Goal: Task Accomplishment & Management: Manage account settings

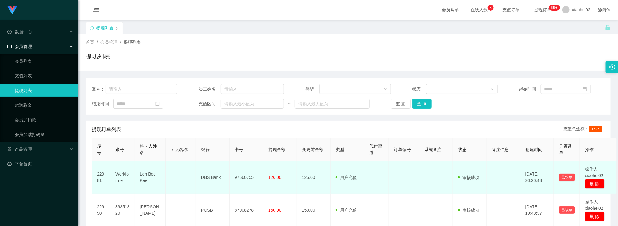
click at [260, 190] on td "97660755" at bounding box center [247, 177] width 34 height 33
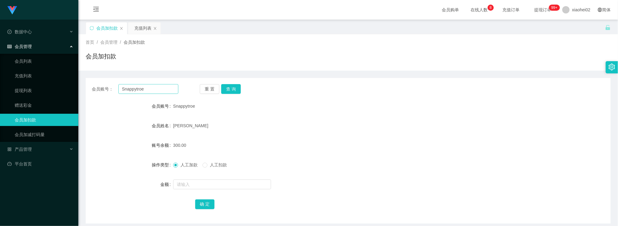
click at [163, 93] on input "Snappytroe" at bounding box center [148, 89] width 60 height 10
click at [236, 86] on button "查 询" at bounding box center [231, 89] width 20 height 10
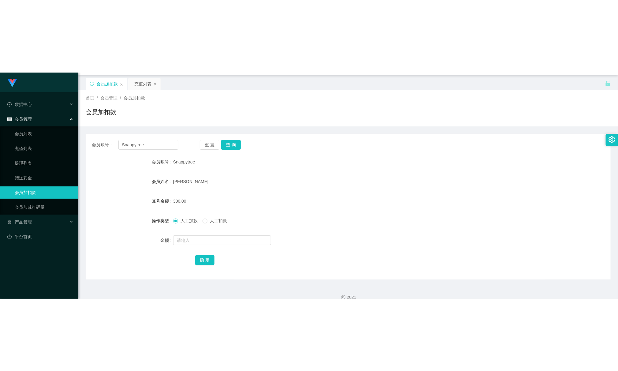
scroll to position [26, 0]
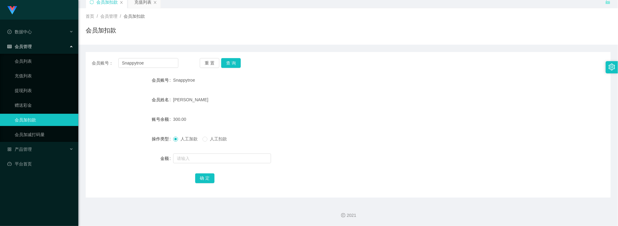
click at [269, 145] on form "会员账号 Snappytroe 会员姓名 YEO Kee Siang 账号余额 300.00 操作类型 人工加款 人工扣款 金额 确 定" at bounding box center [348, 129] width 525 height 110
click at [232, 61] on button "查 询" at bounding box center [231, 63] width 20 height 10
drag, startPoint x: 374, startPoint y: 170, endPoint x: 432, endPoint y: 41, distance: 141.5
click at [374, 170] on form "会员账号 Snappytroe 会员姓名 YEO Kee Siang 账号余额 0.00 操作类型 人工加款 人工扣款 金额 确 定" at bounding box center [348, 129] width 525 height 110
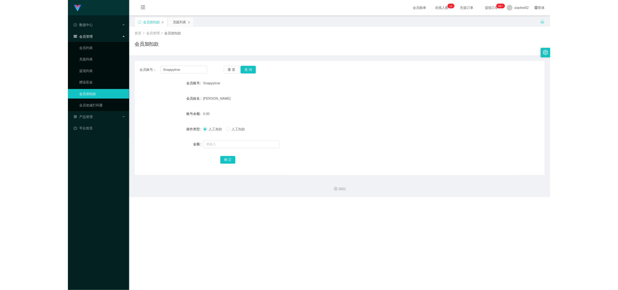
scroll to position [0, 0]
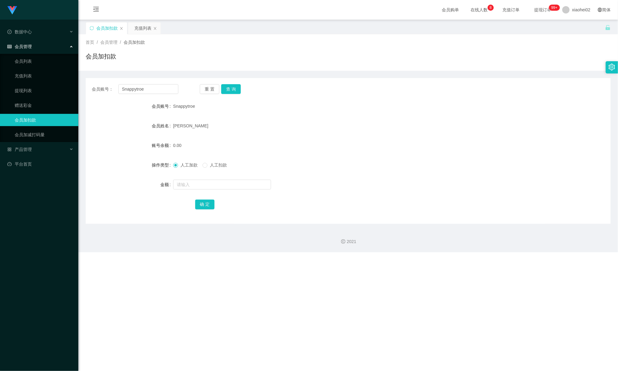
click at [376, 226] on div "Jingdong工作台代理端 数据中心 会员管理 会员列表 充值列表 提现列表 赠送彩金 会员加扣款 会员加减打码量 产品管理 平台首页 保存配置 重置配置 …" at bounding box center [309, 185] width 618 height 371
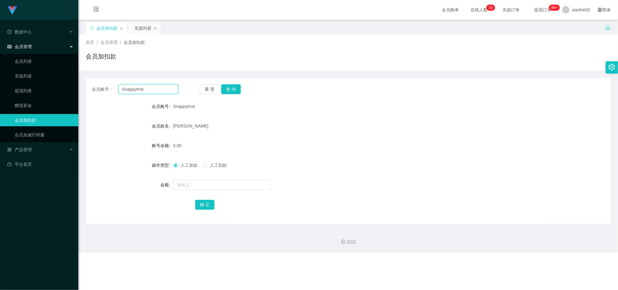
click at [158, 91] on input "Snappytroe" at bounding box center [148, 89] width 60 height 10
drag, startPoint x: 224, startPoint y: 90, endPoint x: 224, endPoint y: 95, distance: 5.2
click at [224, 90] on button "查 询" at bounding box center [231, 89] width 20 height 10
click at [206, 179] on div at bounding box center [326, 184] width 306 height 12
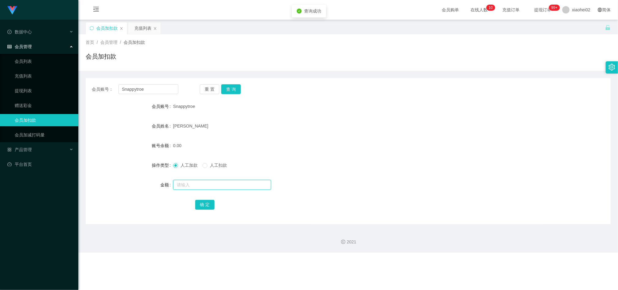
click at [207, 185] on input "text" at bounding box center [222, 185] width 98 height 10
type input "40"
click at [208, 207] on button "确 定" at bounding box center [205, 205] width 20 height 10
drag, startPoint x: 366, startPoint y: 203, endPoint x: 399, endPoint y: 77, distance: 131.0
click at [365, 203] on div "确 定" at bounding box center [348, 204] width 306 height 12
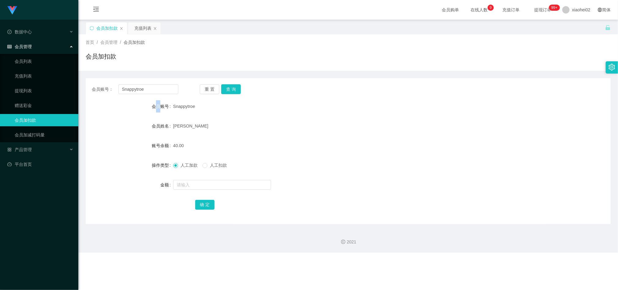
click at [158, 96] on div "会员账号： Snappytroe 重 置 查 询 会员账号 Snappytroe 会员姓名 YEO Kee Siang 账号余额 40.00 操作类型 人工加…" at bounding box center [348, 151] width 525 height 146
click at [157, 91] on input "Snappytroe" at bounding box center [148, 89] width 60 height 10
paste input "Workform"
type input "Workforme"
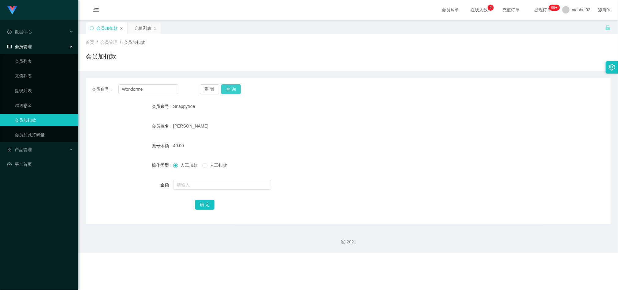
click at [233, 85] on button "查 询" at bounding box center [231, 89] width 20 height 10
click at [233, 85] on div "重 置 查 询" at bounding box center [243, 89] width 87 height 10
drag, startPoint x: 279, startPoint y: 240, endPoint x: 275, endPoint y: 237, distance: 5.1
click at [279, 226] on div "2021" at bounding box center [348, 241] width 530 height 6
click at [164, 88] on input "Workforme" at bounding box center [148, 89] width 60 height 10
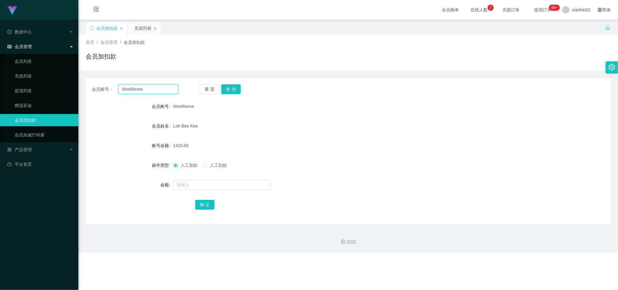
click at [164, 88] on input "Workforme" at bounding box center [148, 89] width 60 height 10
click at [230, 86] on button "查 询" at bounding box center [231, 89] width 20 height 10
click at [216, 184] on input "text" at bounding box center [222, 185] width 98 height 10
type input "+"
type input "3500"
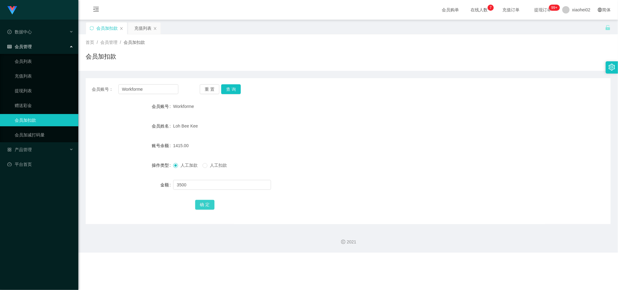
click at [200, 202] on button "确 定" at bounding box center [205, 205] width 20 height 10
click at [137, 226] on div "2021" at bounding box center [348, 238] width 540 height 28
click at [158, 92] on input "Workforme" at bounding box center [148, 89] width 60 height 10
drag, startPoint x: 158, startPoint y: 92, endPoint x: 212, endPoint y: 90, distance: 54.2
click at [158, 92] on input "Workforme" at bounding box center [148, 89] width 60 height 10
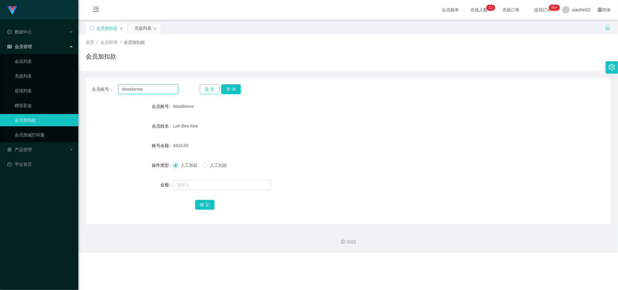
paste input "Snappytro"
type input "Snappytroe"
click at [230, 89] on button "查 询" at bounding box center [231, 89] width 20 height 10
click at [214, 181] on input "text" at bounding box center [222, 185] width 98 height 10
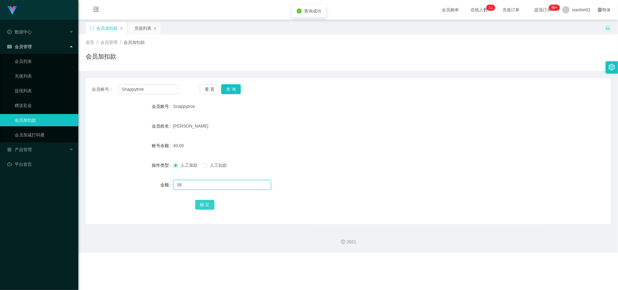
type input "38"
click at [206, 204] on button "确 定" at bounding box center [205, 205] width 20 height 10
click at [243, 207] on div "确 定" at bounding box center [348, 204] width 306 height 12
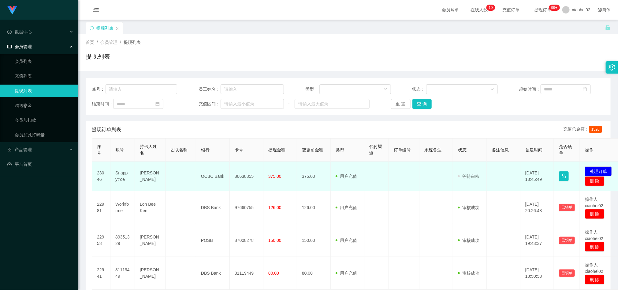
click at [240, 176] on td "86638855" at bounding box center [247, 176] width 34 height 30
copy td "86638855"
drag, startPoint x: 278, startPoint y: 235, endPoint x: 239, endPoint y: 180, distance: 67.6
click at [279, 235] on td "150.00" at bounding box center [281, 240] width 34 height 33
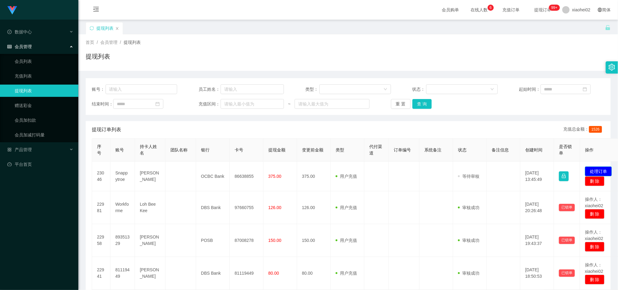
drag, startPoint x: 593, startPoint y: 168, endPoint x: 575, endPoint y: 169, distance: 18.4
click at [594, 168] on button "处理订单" at bounding box center [598, 171] width 27 height 10
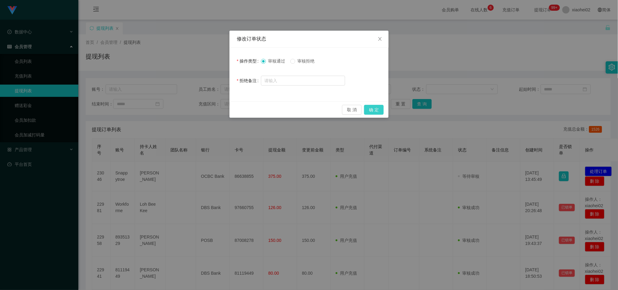
click at [376, 110] on button "确 定" at bounding box center [374, 110] width 20 height 10
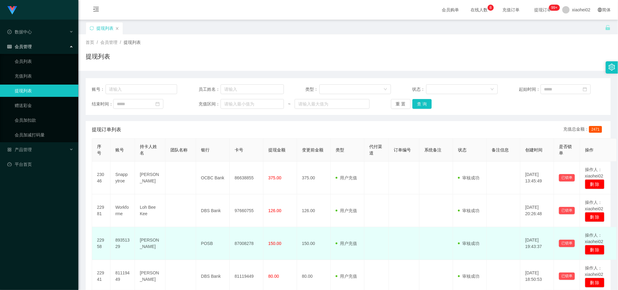
click at [185, 235] on td at bounding box center [181, 243] width 31 height 33
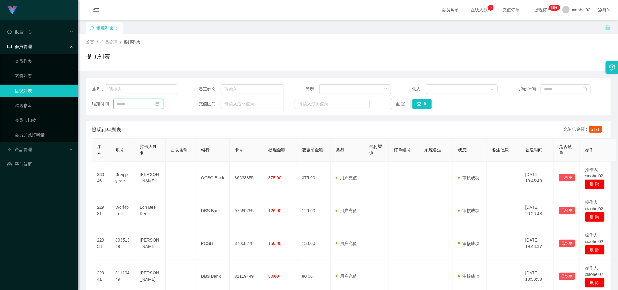
drag, startPoint x: 138, startPoint y: 99, endPoint x: 142, endPoint y: 95, distance: 6.5
click at [140, 99] on input at bounding box center [138, 104] width 50 height 10
click at [144, 94] on div "账号： 员工姓名： 类型： 状态： 起始时间： 结束时间： 充值区间： ~ 重 置 查 询" at bounding box center [348, 96] width 525 height 37
click at [150, 90] on input "text" at bounding box center [142, 89] width 72 height 10
paste input "Workforme"
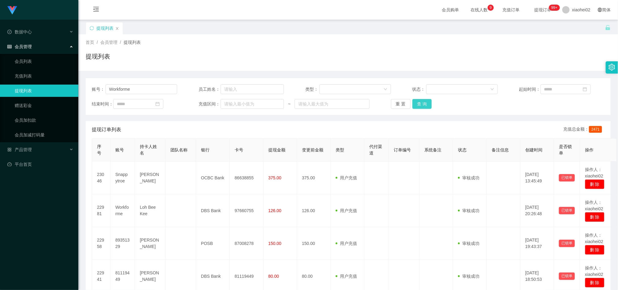
click at [421, 104] on button "查 询" at bounding box center [423, 104] width 20 height 10
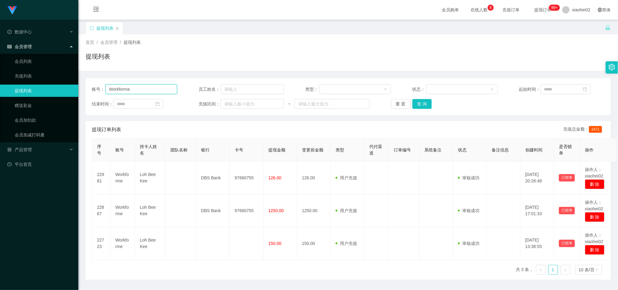
click at [157, 89] on input "Workforme" at bounding box center [142, 89] width 72 height 10
paste input "Snappytro"
type input "Snappytroe"
click at [425, 107] on button "查 询" at bounding box center [423, 104] width 20 height 10
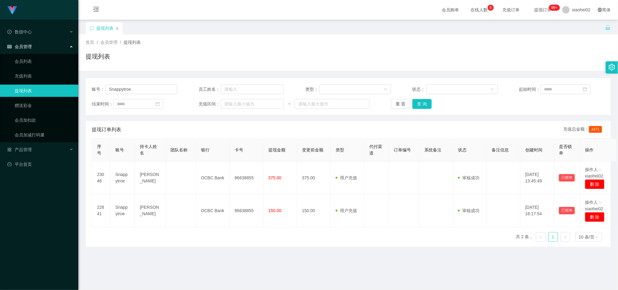
drag, startPoint x: 258, startPoint y: 36, endPoint x: 252, endPoint y: 32, distance: 7.7
click at [257, 36] on div "首页 / 会员管理 / 提现列表 / 提现列表" at bounding box center [348, 52] width 540 height 36
click at [416, 104] on button "查 询" at bounding box center [423, 104] width 20 height 10
drag, startPoint x: 138, startPoint y: 86, endPoint x: 59, endPoint y: 79, distance: 79.5
click at [56, 78] on section "Jingdong工作台代理端 数据中心 会员管理 会员列表 充值列表 提现列表 赠送彩金 会员加扣款 会员加减打码量 产品管理 平台首页 保存配置 重置配置 …" at bounding box center [309, 214] width 618 height 428
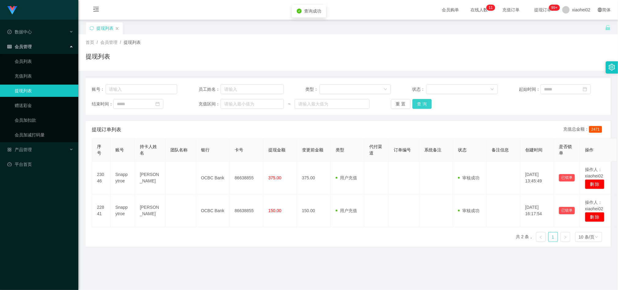
click at [421, 103] on button "查 询" at bounding box center [423, 104] width 20 height 10
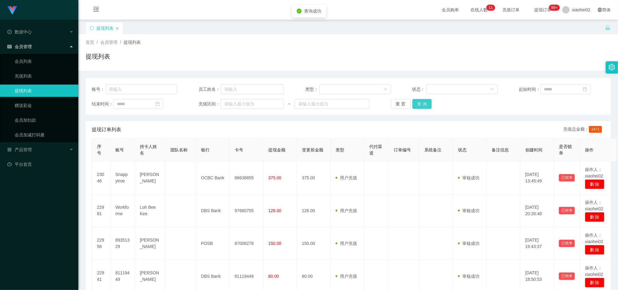
drag, startPoint x: 421, startPoint y: 107, endPoint x: 417, endPoint y: 102, distance: 6.3
click at [421, 106] on button "查 询" at bounding box center [423, 104] width 20 height 10
